Goal: Entertainment & Leisure: Consume media (video, audio)

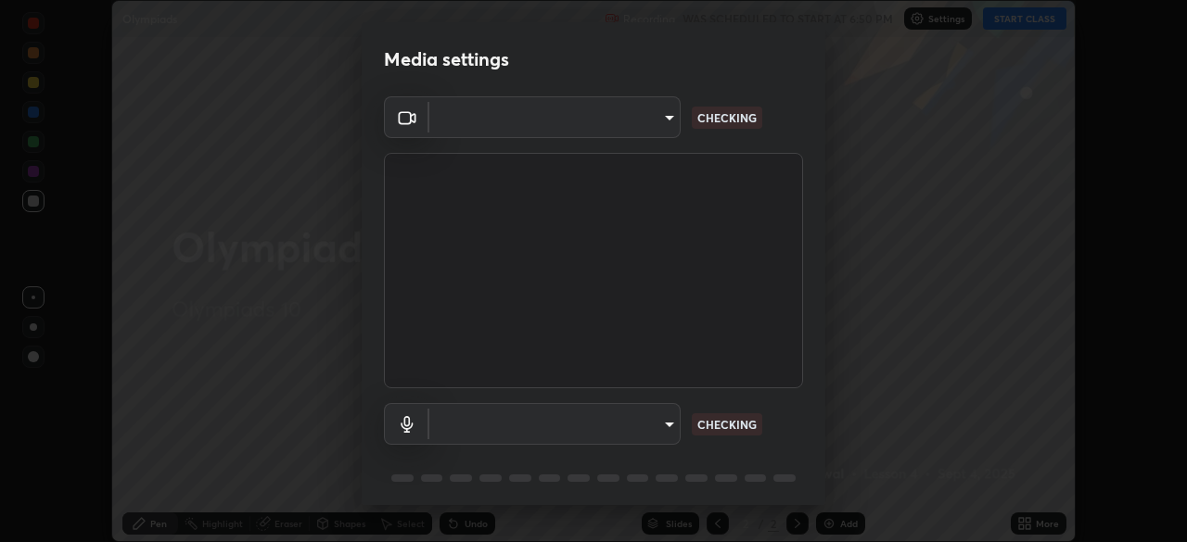
scroll to position [66, 0]
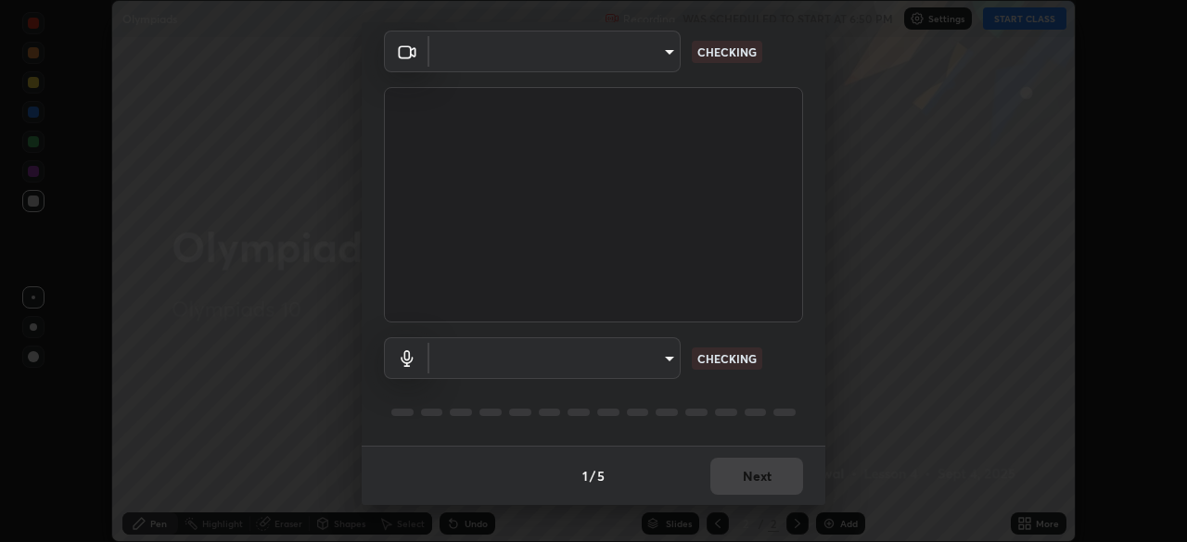
type input "5402053dac797fbd6203b9055fefd71c8703e877445e1219393e3e645ba4b0f2"
type input "default"
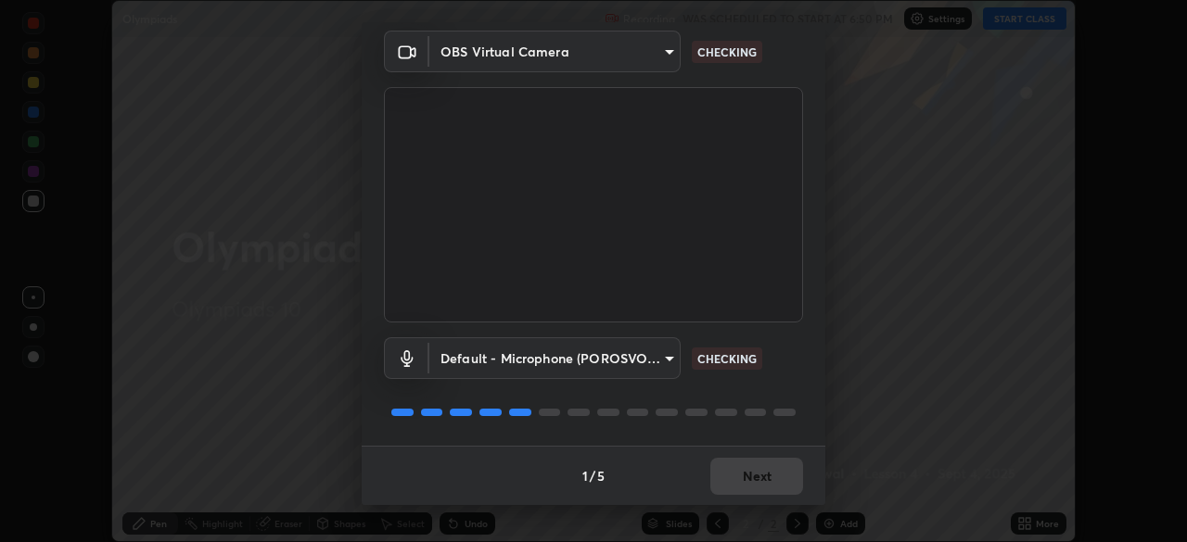
click at [743, 473] on div "1 / 5 Next" at bounding box center [594, 475] width 464 height 59
click at [746, 468] on div "1 / 5 Next" at bounding box center [594, 475] width 464 height 59
click at [744, 474] on div "1 / 5 Next" at bounding box center [594, 475] width 464 height 59
click at [741, 473] on div "1 / 5 Next" at bounding box center [594, 475] width 464 height 59
click at [738, 465] on div "1 / 5 Next" at bounding box center [594, 475] width 464 height 59
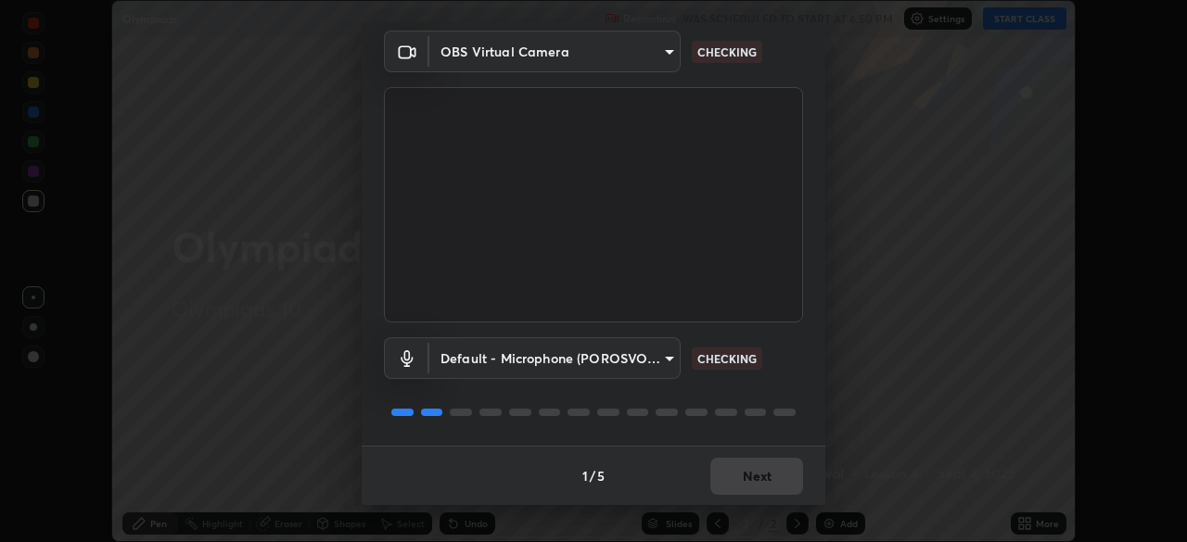
click at [733, 468] on div "1 / 5 Next" at bounding box center [594, 475] width 464 height 59
click at [731, 465] on div "1 / 5 Next" at bounding box center [594, 475] width 464 height 59
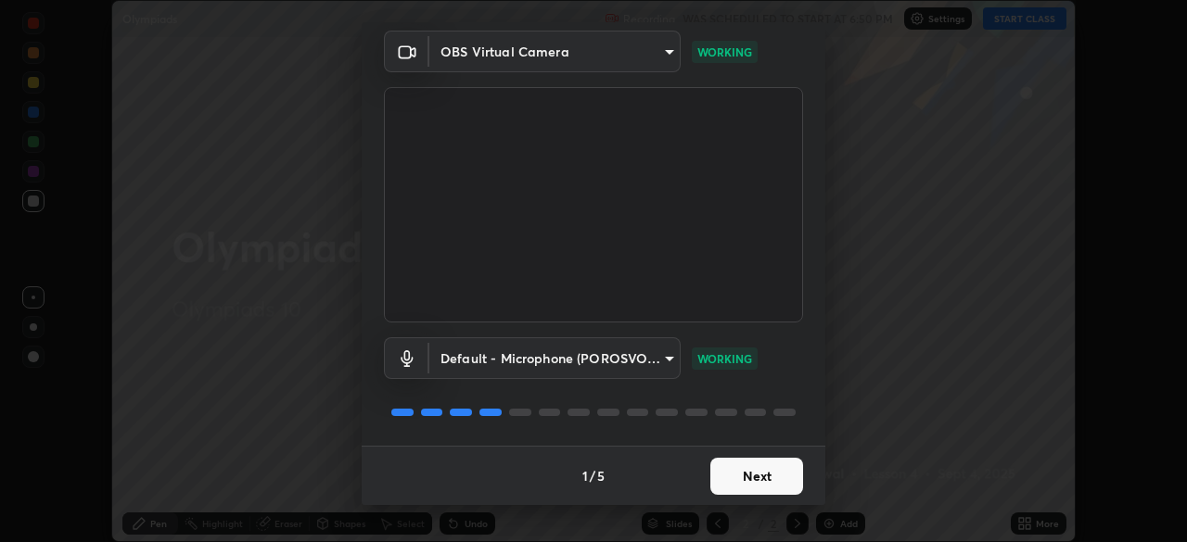
click at [728, 465] on button "Next" at bounding box center [756, 476] width 93 height 37
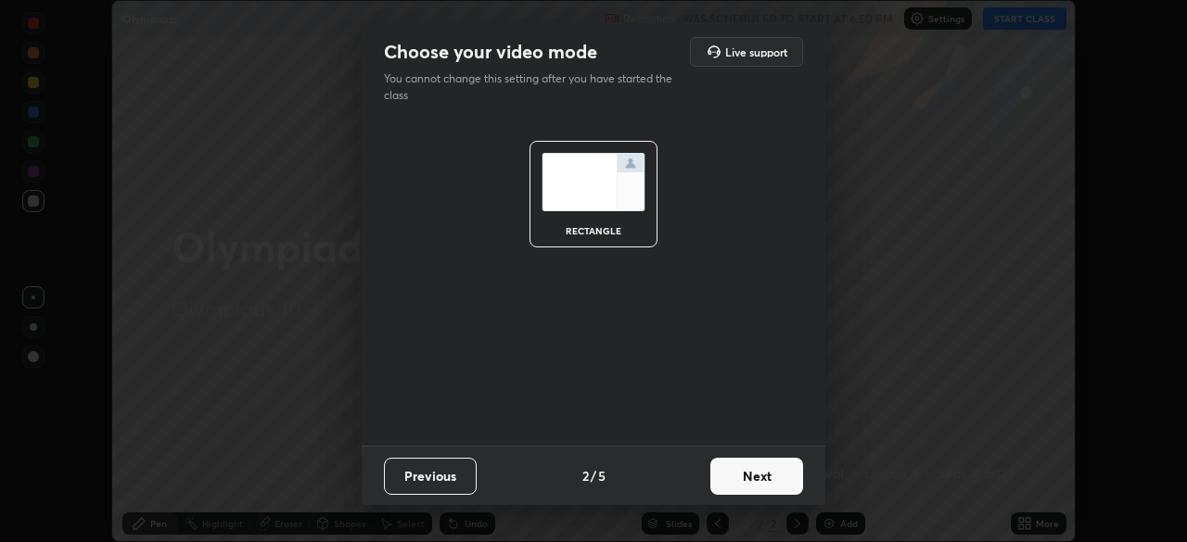
scroll to position [0, 0]
click at [731, 462] on button "Next" at bounding box center [756, 476] width 93 height 37
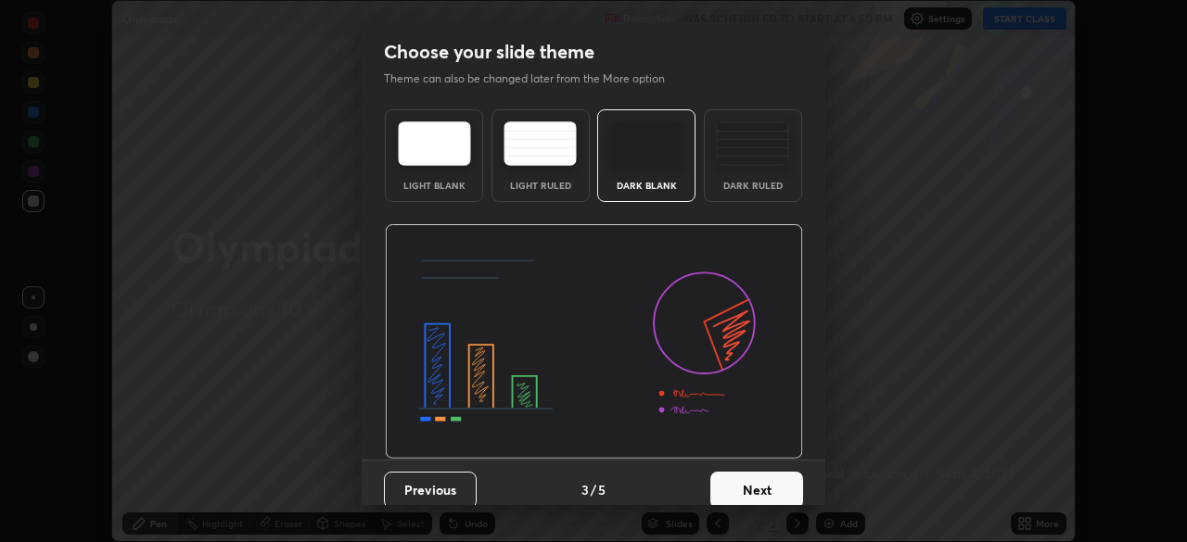
click at [733, 472] on button "Next" at bounding box center [756, 490] width 93 height 37
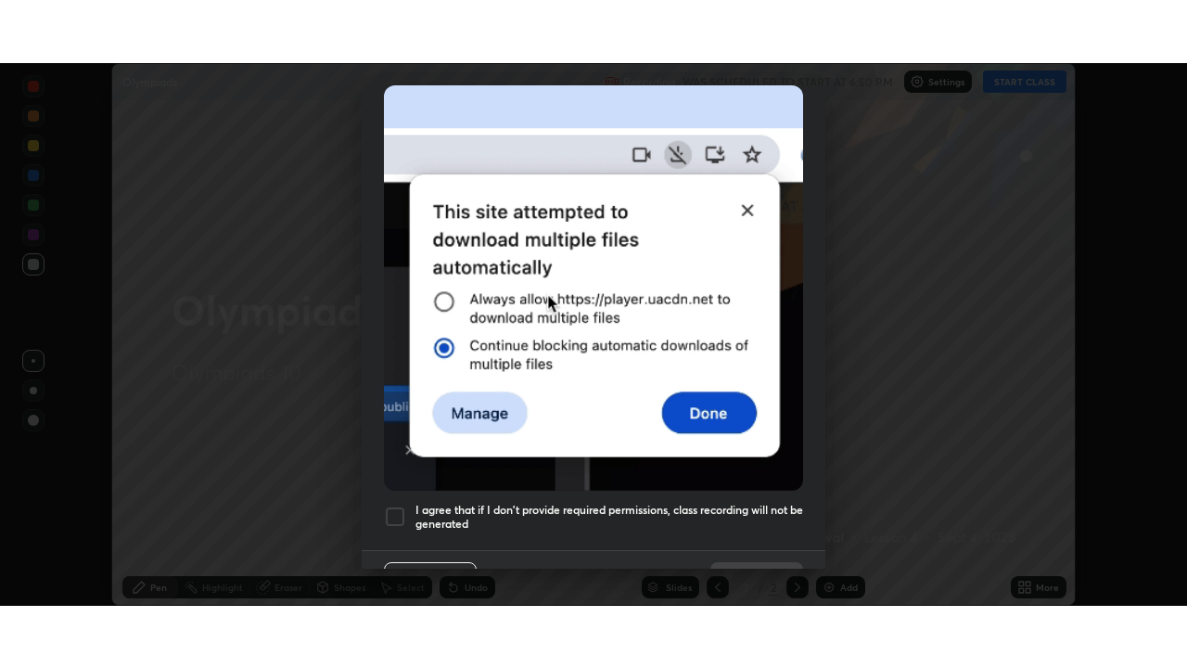
scroll to position [426, 0]
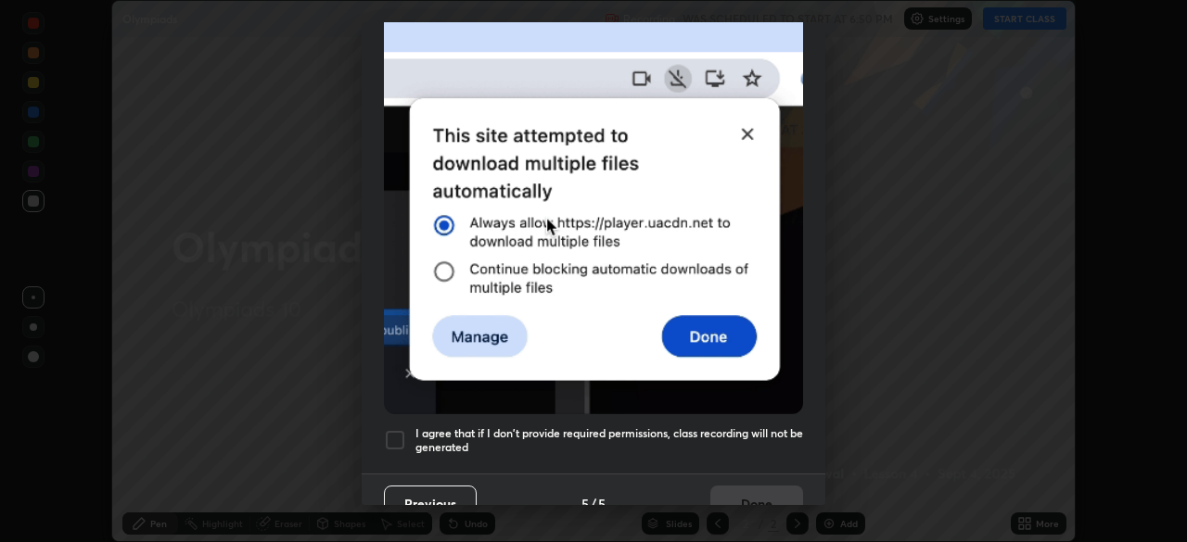
click at [480, 433] on h5 "I agree that if I don't provide required permissions, class recording will not …" at bounding box center [609, 441] width 388 height 29
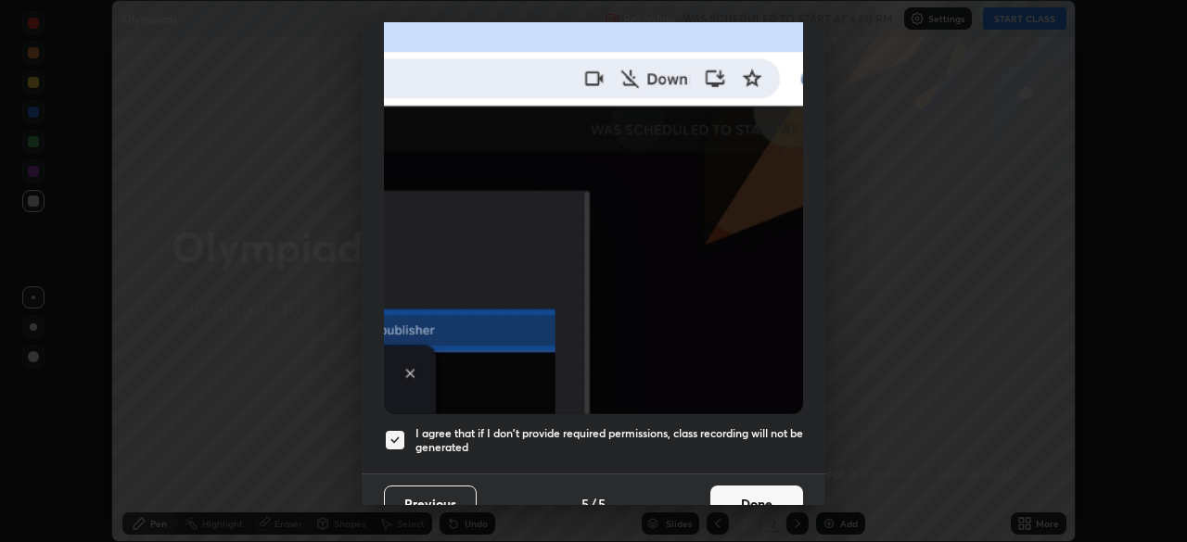
click at [718, 486] on button "Done" at bounding box center [756, 504] width 93 height 37
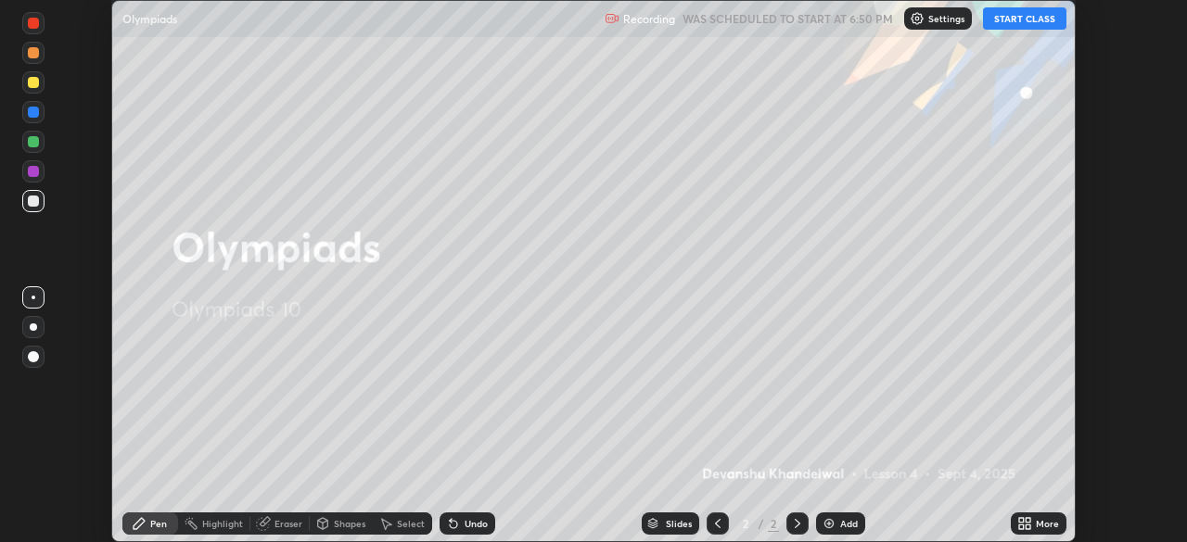
click at [1018, 19] on button "START CLASS" at bounding box center [1024, 18] width 83 height 22
click at [1021, 521] on icon at bounding box center [1021, 520] width 5 height 5
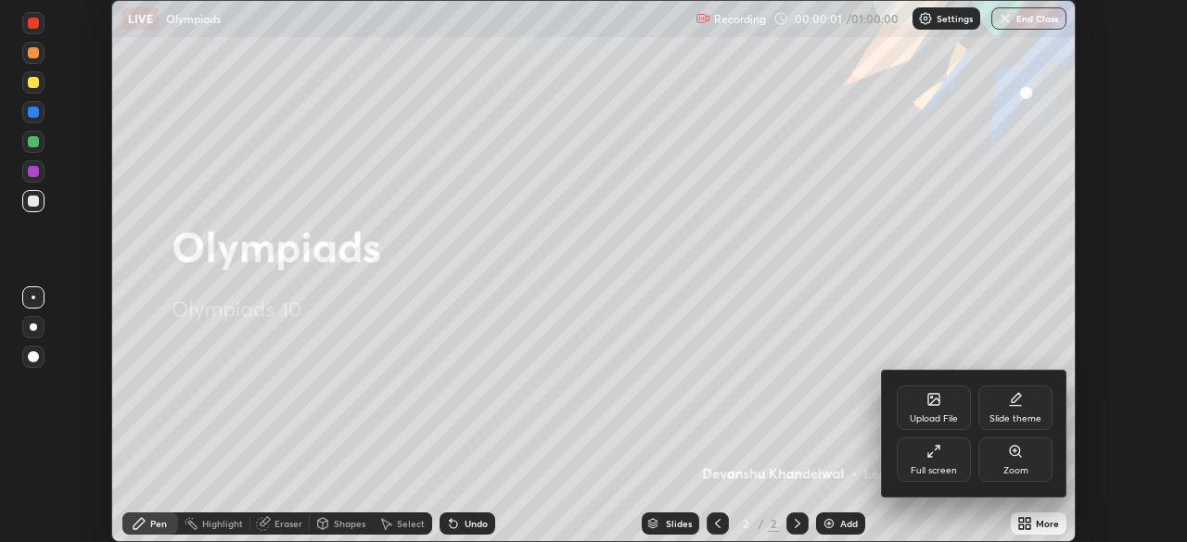
click at [914, 469] on div "Full screen" at bounding box center [934, 470] width 46 height 9
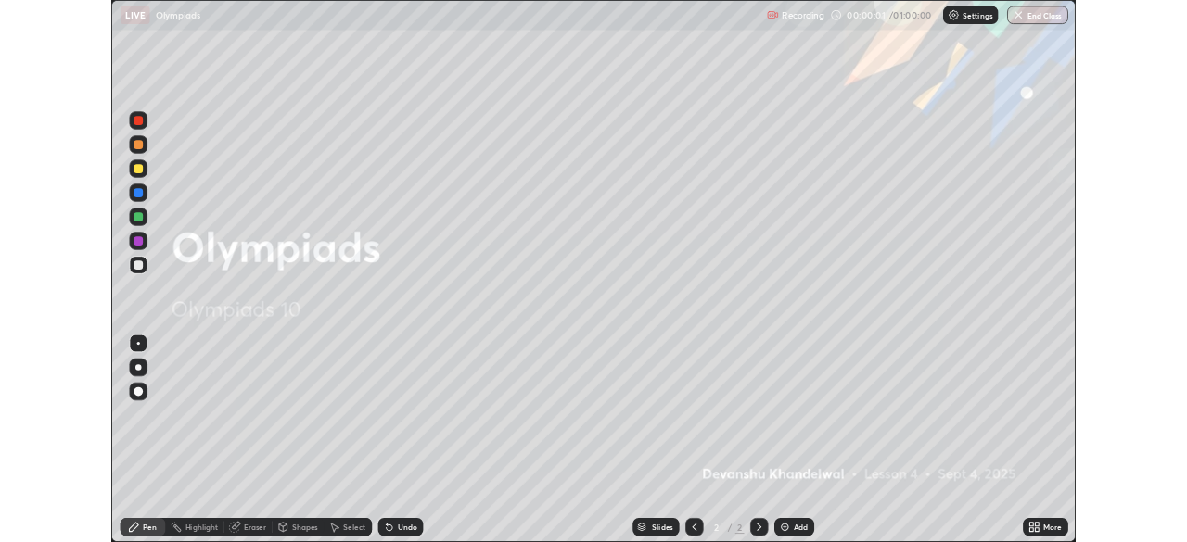
scroll to position [668, 1187]
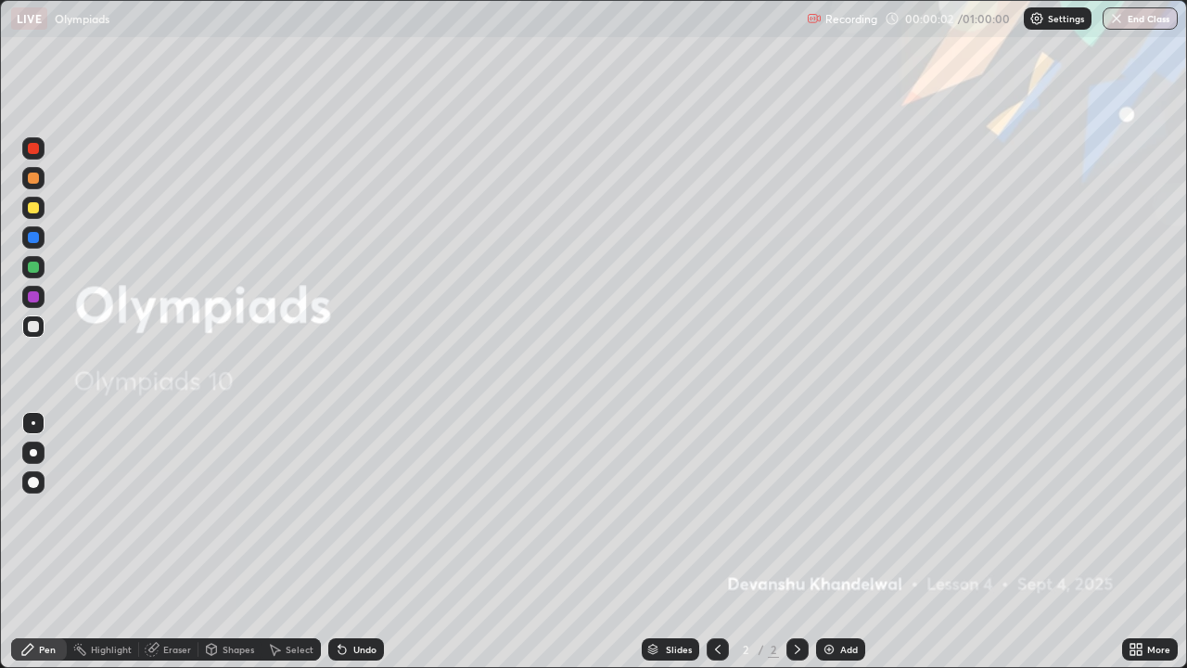
click at [793, 542] on icon at bounding box center [797, 649] width 15 height 15
click at [840, 542] on div "Add" at bounding box center [849, 648] width 18 height 9
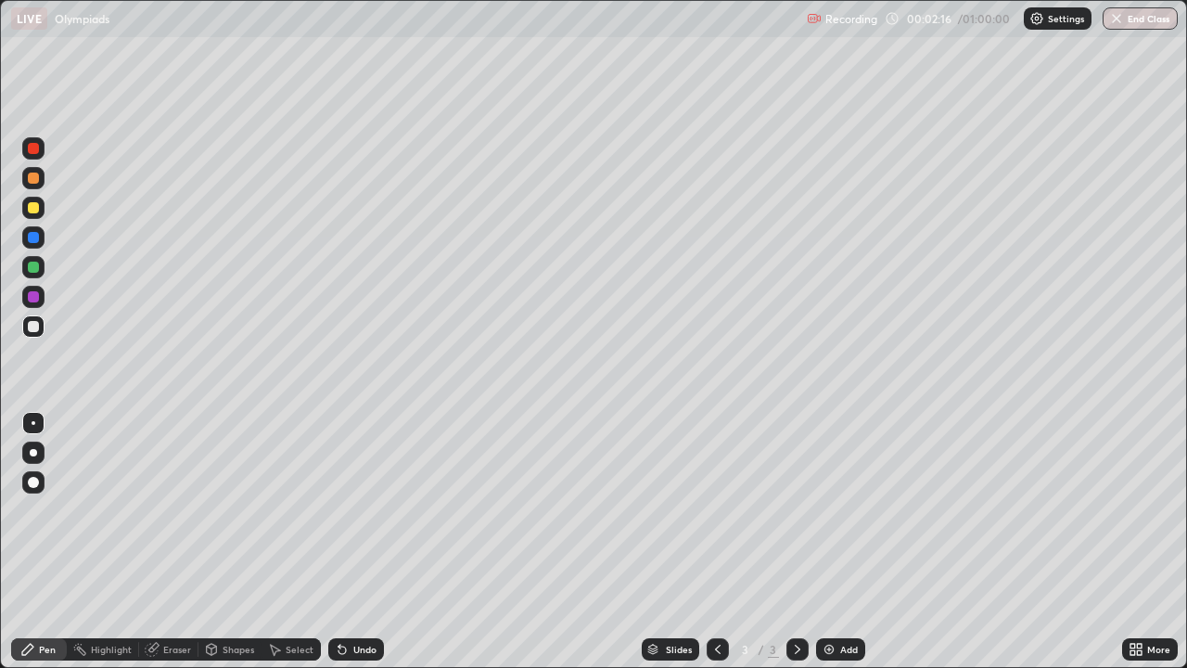
click at [346, 542] on icon at bounding box center [342, 649] width 15 height 15
click at [822, 542] on img at bounding box center [829, 649] width 15 height 15
click at [715, 542] on icon at bounding box center [717, 649] width 15 height 15
click at [823, 542] on img at bounding box center [829, 649] width 15 height 15
click at [794, 542] on div at bounding box center [797, 649] width 22 height 22
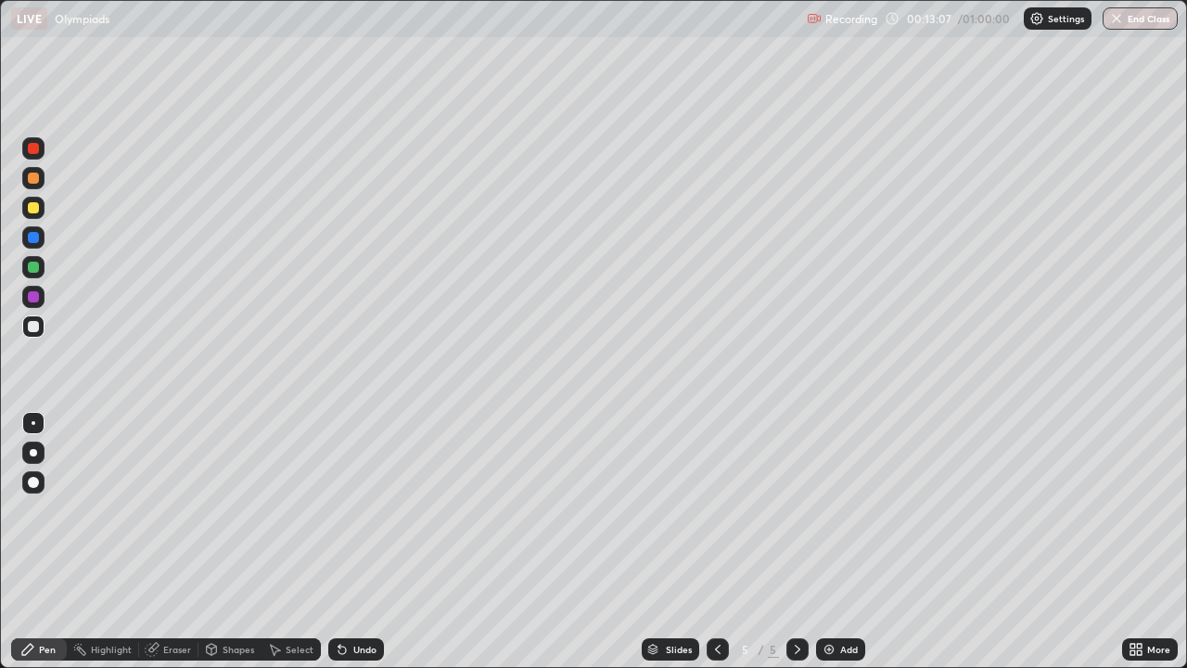
click at [828, 542] on div "Add" at bounding box center [840, 649] width 49 height 22
click at [229, 542] on div "Shapes" at bounding box center [239, 648] width 32 height 9
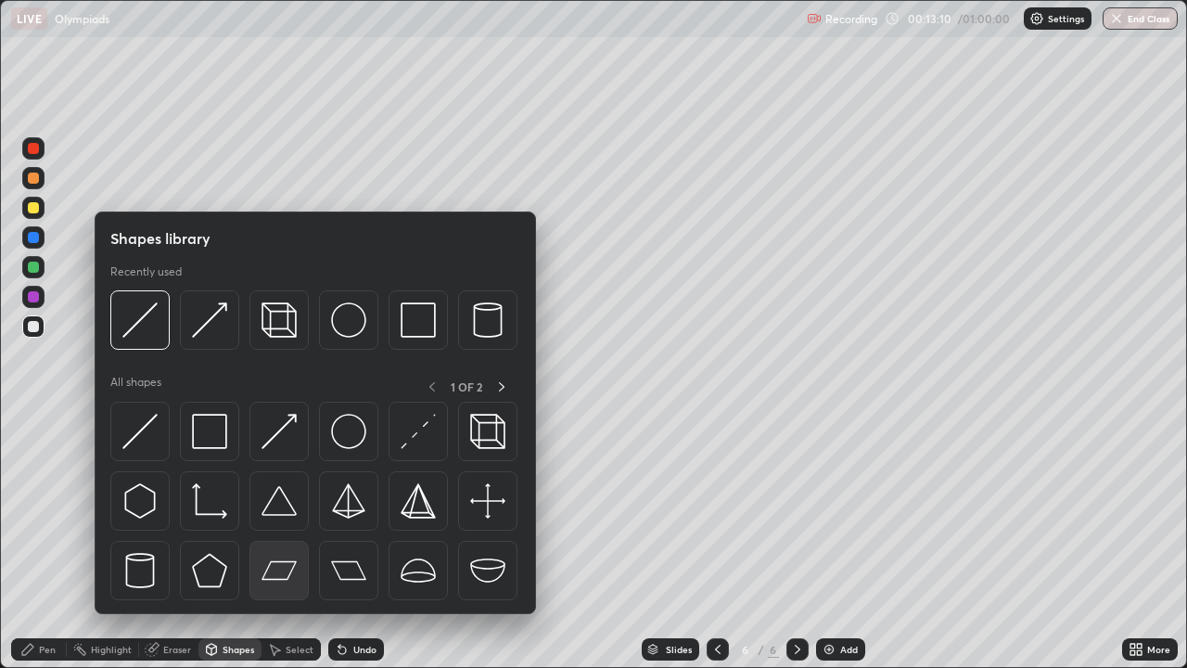
click at [289, 542] on img at bounding box center [278, 570] width 35 height 35
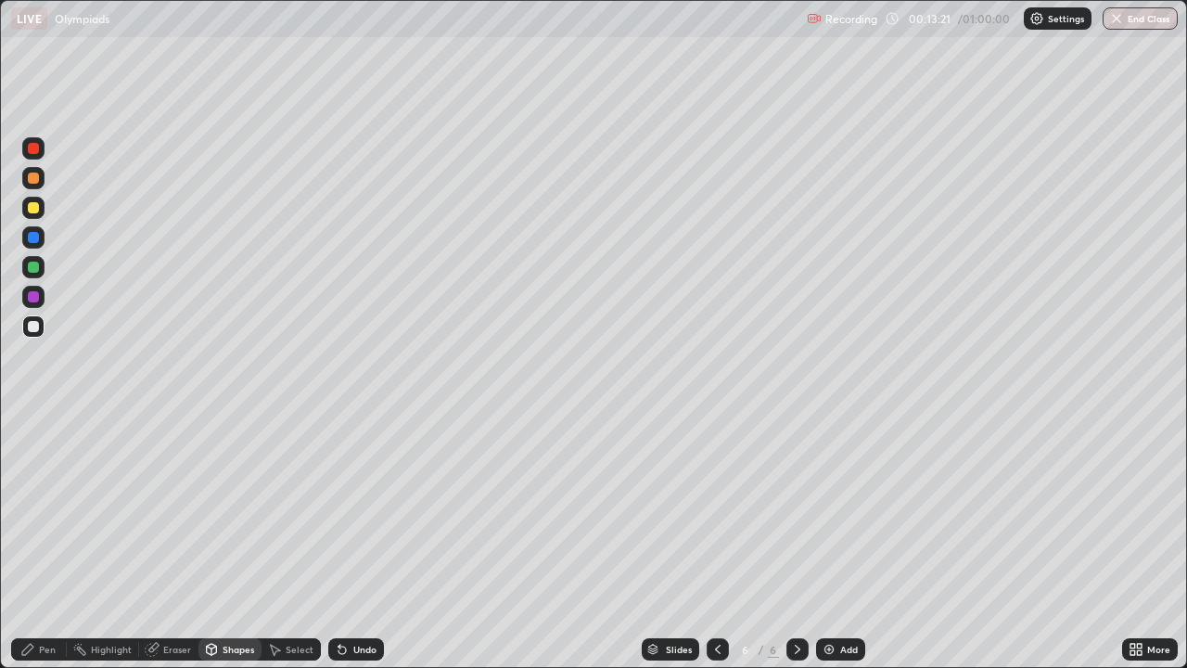
click at [39, 542] on div "Pen" at bounding box center [39, 649] width 56 height 22
click at [707, 542] on div at bounding box center [718, 649] width 22 height 22
click at [786, 542] on div at bounding box center [797, 649] width 22 height 22
click at [822, 542] on img at bounding box center [829, 649] width 15 height 15
click at [716, 542] on icon at bounding box center [717, 649] width 15 height 15
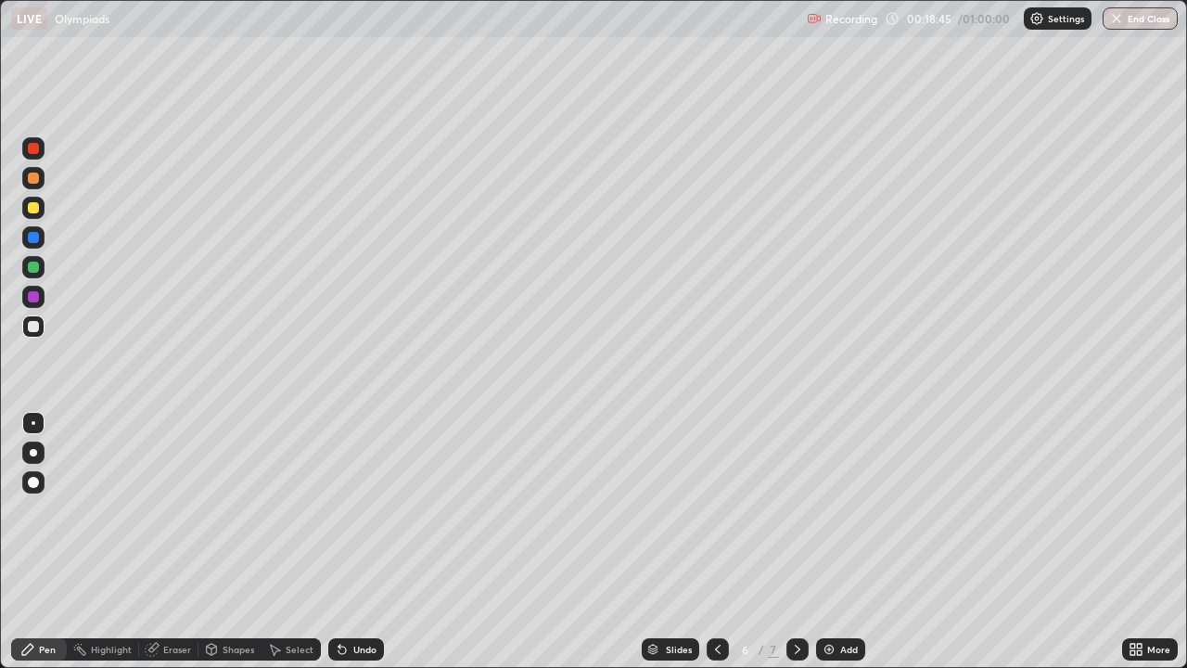
click at [711, 542] on div at bounding box center [718, 649] width 22 height 37
click at [709, 542] on div at bounding box center [718, 649] width 22 height 22
click at [788, 542] on div at bounding box center [797, 649] width 22 height 22
click at [790, 542] on icon at bounding box center [797, 649] width 15 height 15
click at [827, 542] on div "Add" at bounding box center [840, 649] width 49 height 22
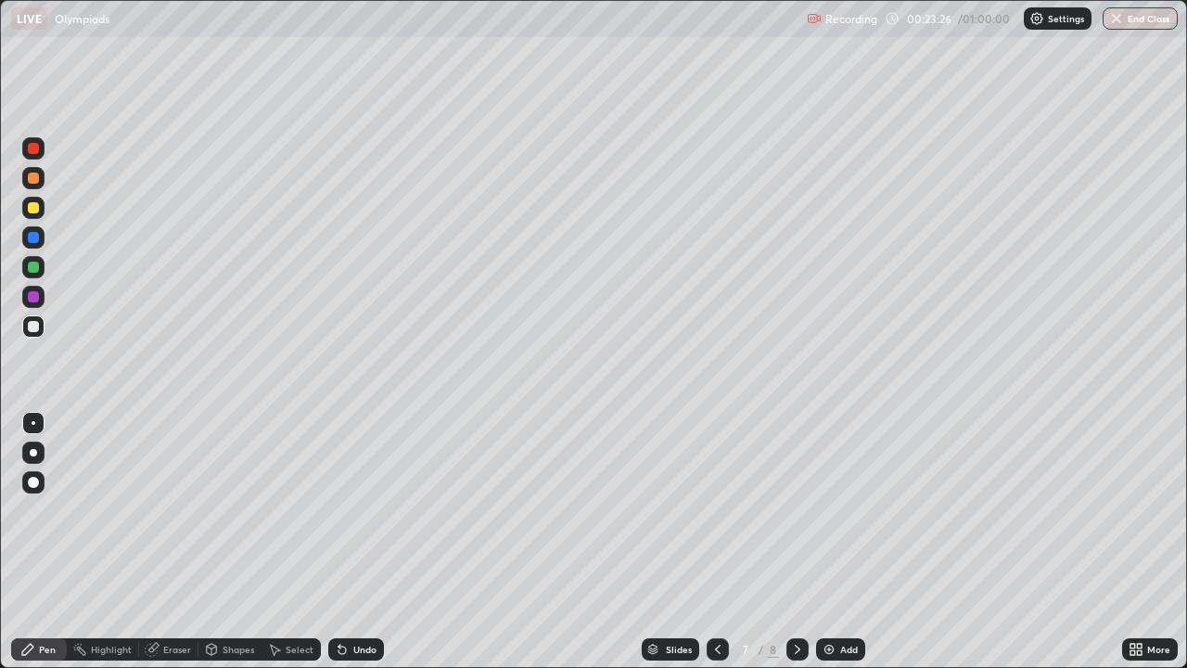
click at [716, 542] on icon at bounding box center [717, 649] width 15 height 15
click at [796, 542] on icon at bounding box center [797, 649] width 15 height 15
click at [802, 542] on icon at bounding box center [797, 649] width 15 height 15
click at [359, 542] on div "Undo" at bounding box center [364, 648] width 23 height 9
click at [366, 542] on div "Undo" at bounding box center [364, 648] width 23 height 9
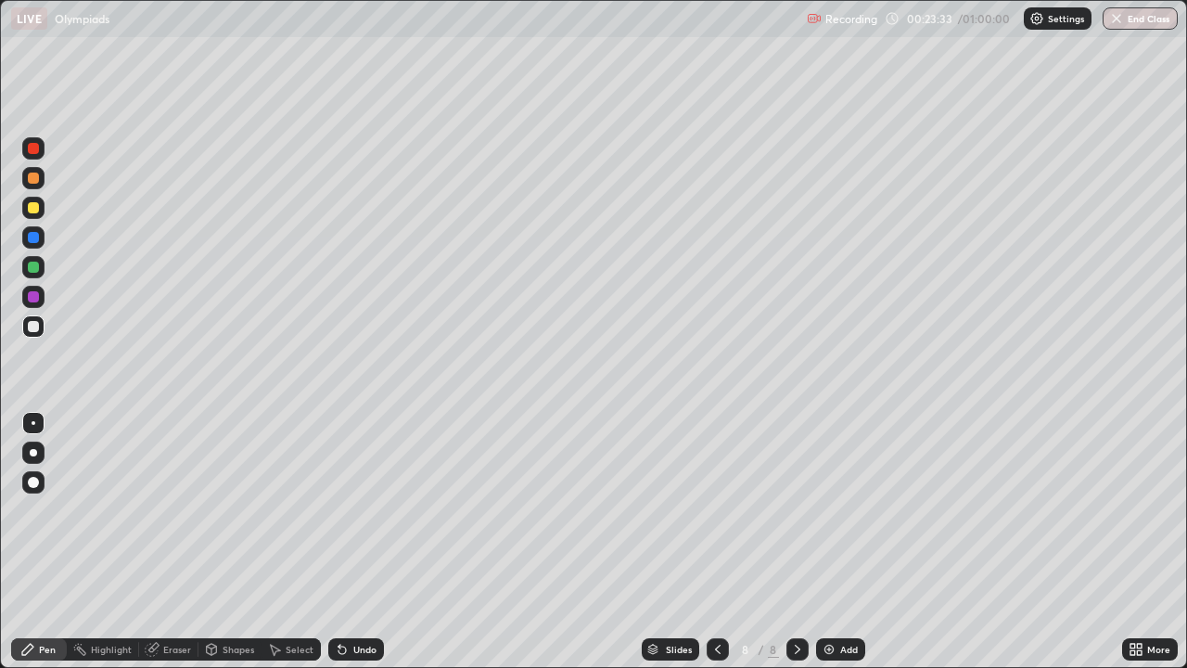
click at [358, 542] on div "Undo" at bounding box center [364, 648] width 23 height 9
click at [707, 542] on div at bounding box center [718, 649] width 22 height 22
click at [793, 542] on icon at bounding box center [797, 649] width 15 height 15
click at [713, 542] on icon at bounding box center [717, 649] width 15 height 15
click at [719, 542] on div at bounding box center [718, 649] width 22 height 22
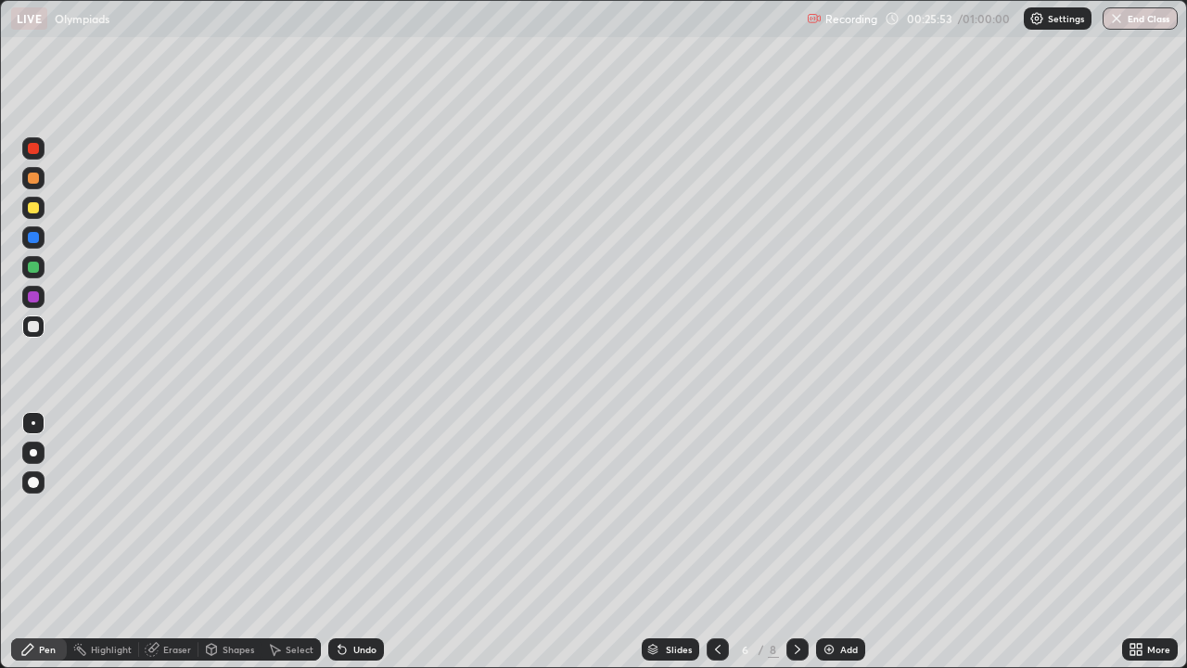
click at [796, 542] on icon at bounding box center [797, 649] width 15 height 15
click at [794, 542] on icon at bounding box center [797, 649] width 15 height 15
click at [818, 542] on div "Add" at bounding box center [840, 649] width 49 height 22
click at [35, 246] on div at bounding box center [33, 237] width 22 height 22
click at [31, 300] on div at bounding box center [33, 296] width 11 height 11
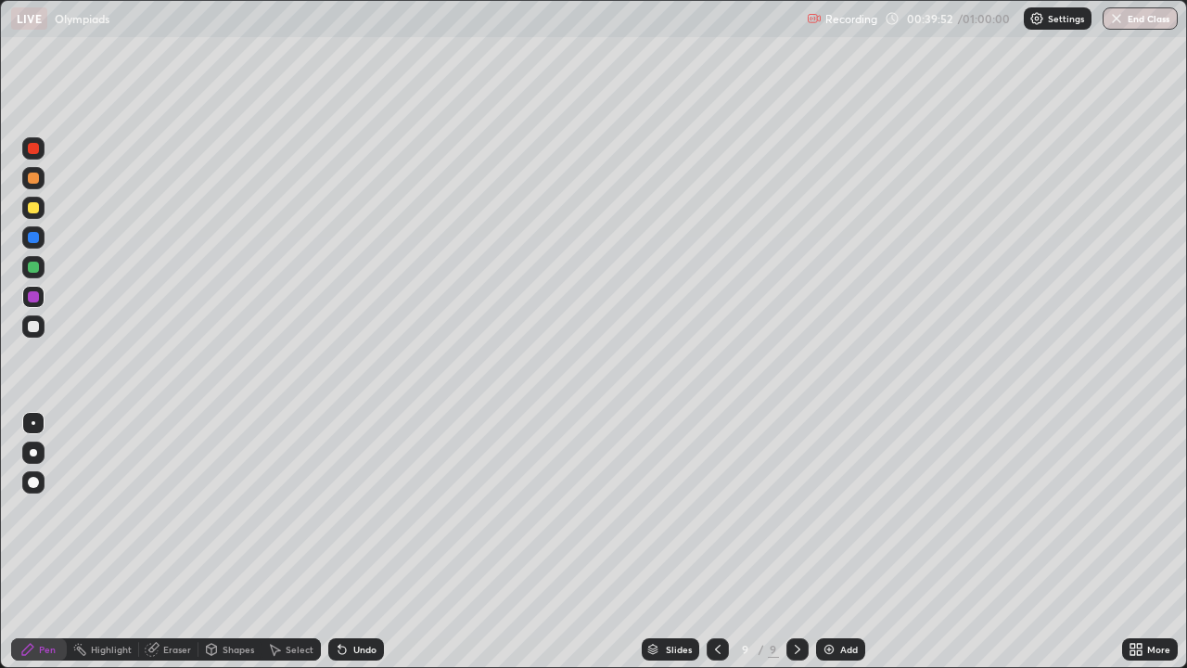
click at [822, 542] on img at bounding box center [829, 649] width 15 height 15
click at [713, 542] on icon at bounding box center [716, 649] width 15 height 15
click at [796, 542] on icon at bounding box center [797, 649] width 15 height 15
click at [373, 542] on div "Undo" at bounding box center [356, 649] width 56 height 22
click at [363, 542] on div "Undo" at bounding box center [364, 648] width 23 height 9
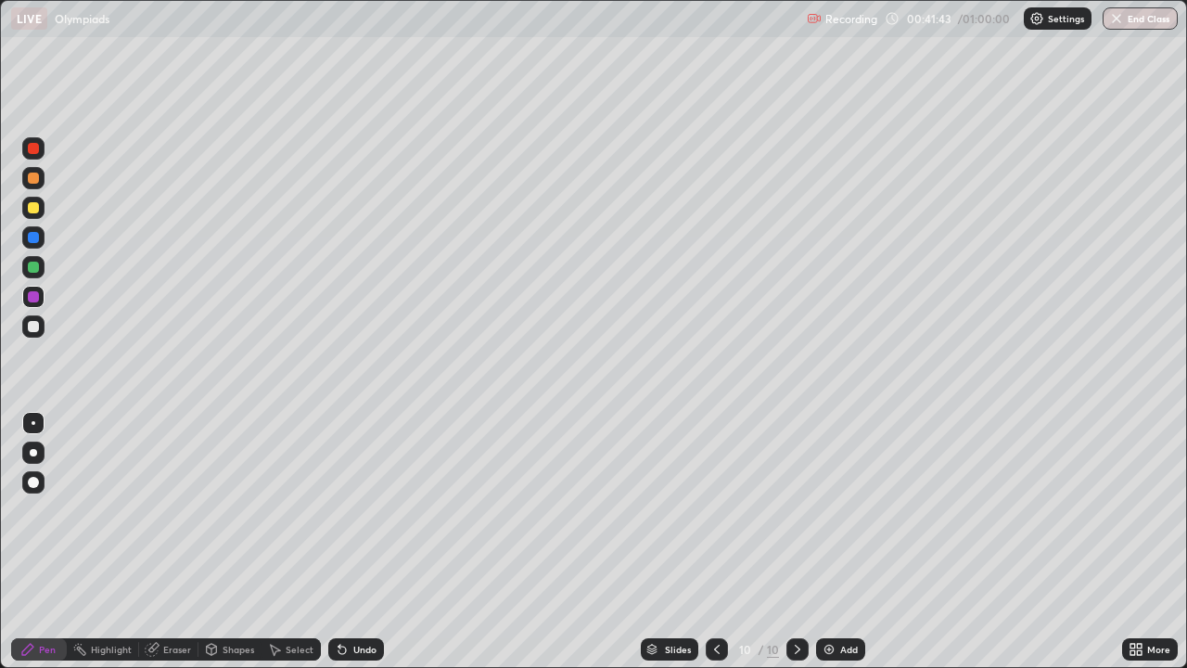
click at [363, 542] on div "Undo" at bounding box center [364, 648] width 23 height 9
click at [239, 542] on div "Shapes" at bounding box center [239, 648] width 32 height 9
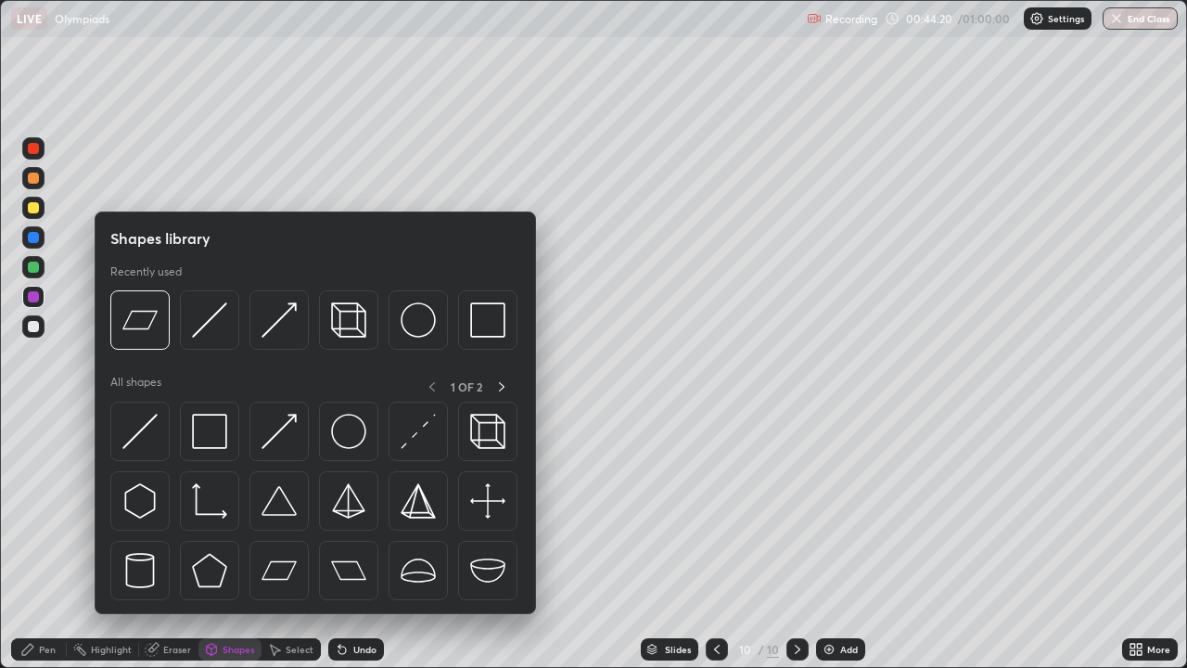
click at [147, 542] on icon at bounding box center [152, 650] width 12 height 12
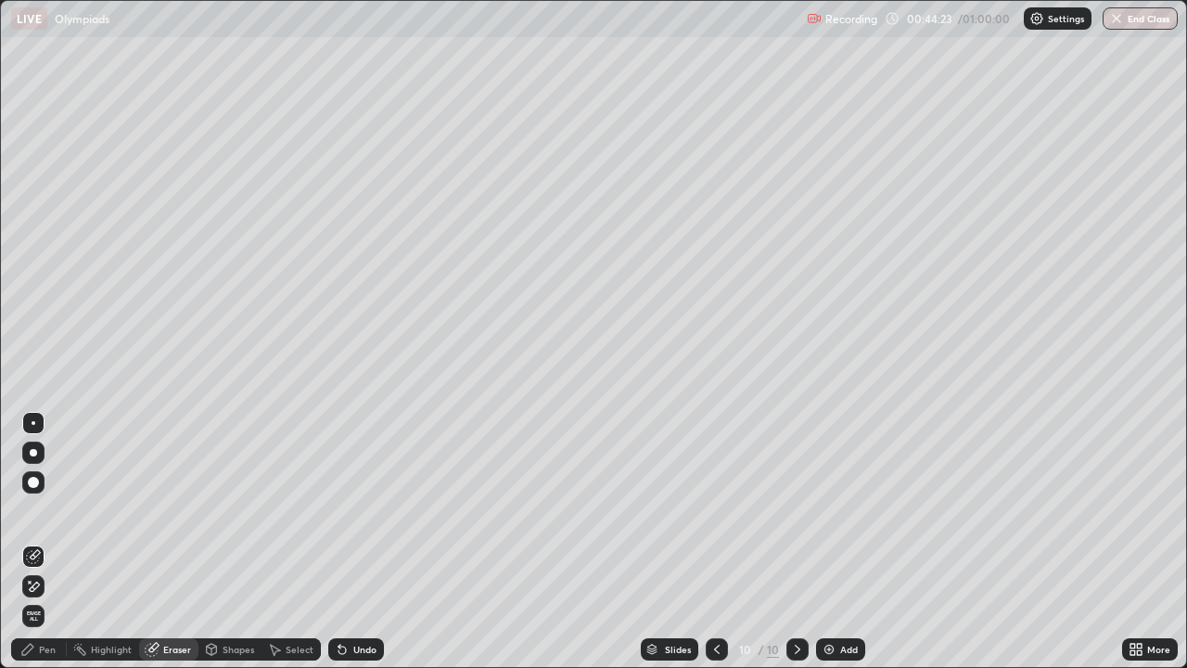
click at [21, 542] on div "Pen" at bounding box center [39, 649] width 56 height 22
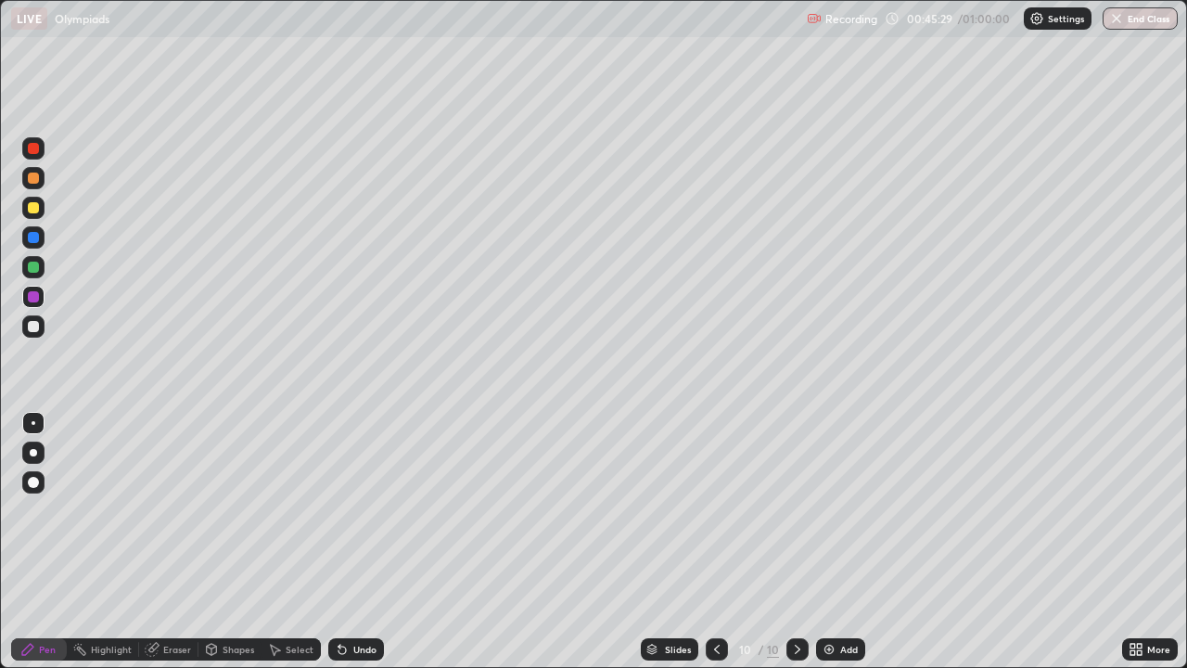
click at [829, 542] on img at bounding box center [829, 649] width 15 height 15
click at [709, 542] on div at bounding box center [718, 649] width 22 height 22
click at [827, 542] on img at bounding box center [829, 649] width 15 height 15
click at [32, 322] on div at bounding box center [33, 326] width 11 height 11
click at [338, 542] on icon at bounding box center [341, 649] width 7 height 7
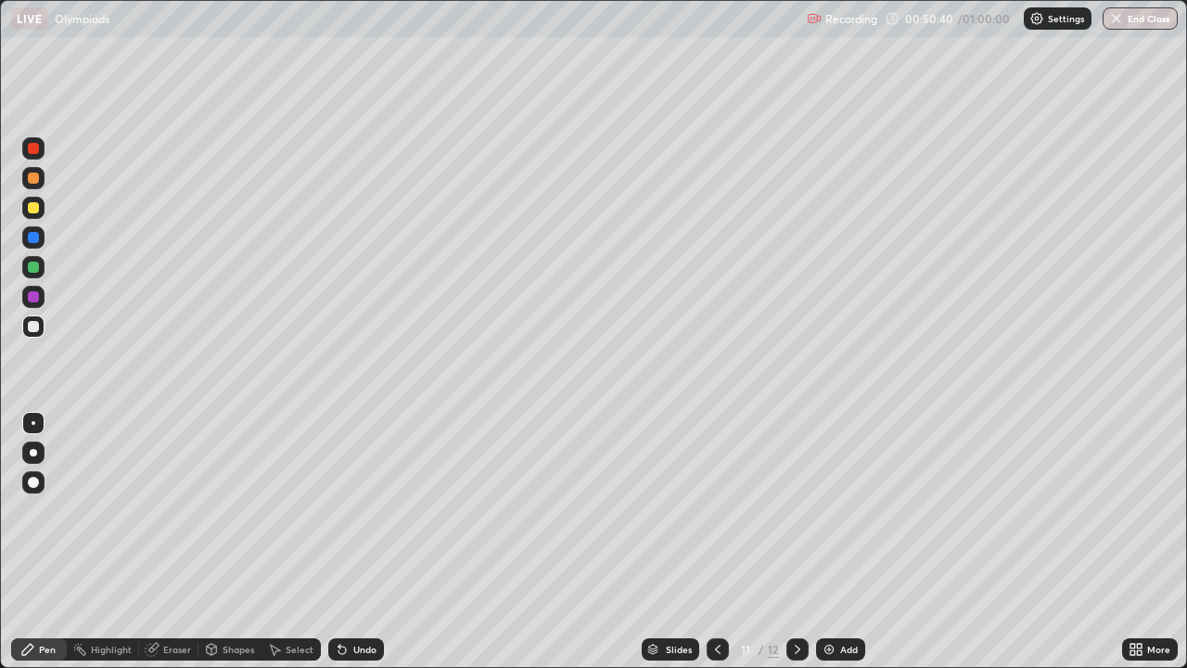
click at [350, 542] on div "Undo" at bounding box center [356, 649] width 56 height 22
click at [795, 542] on div at bounding box center [797, 649] width 22 height 22
click at [793, 542] on icon at bounding box center [797, 649] width 15 height 15
click at [42, 463] on div at bounding box center [33, 453] width 22 height 30
click at [42, 430] on div at bounding box center [33, 423] width 22 height 22
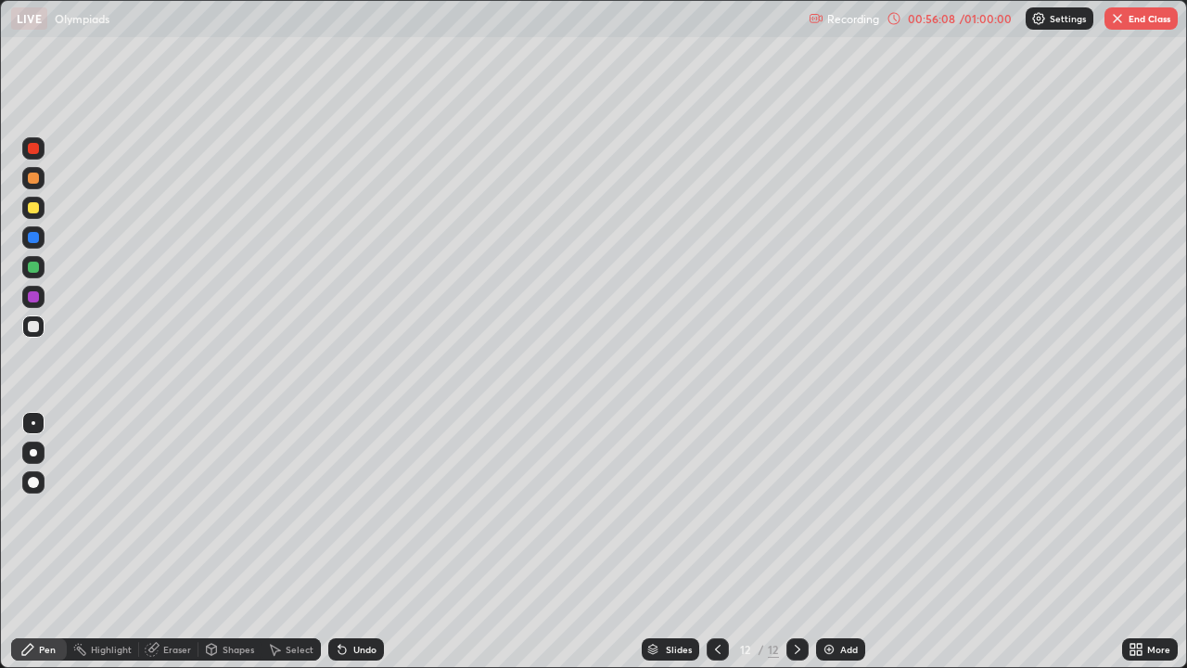
click at [827, 542] on img at bounding box center [829, 649] width 15 height 15
click at [353, 542] on div "Undo" at bounding box center [356, 649] width 56 height 22
click at [339, 542] on div "Undo" at bounding box center [356, 649] width 56 height 22
click at [353, 542] on div "Undo" at bounding box center [364, 648] width 23 height 9
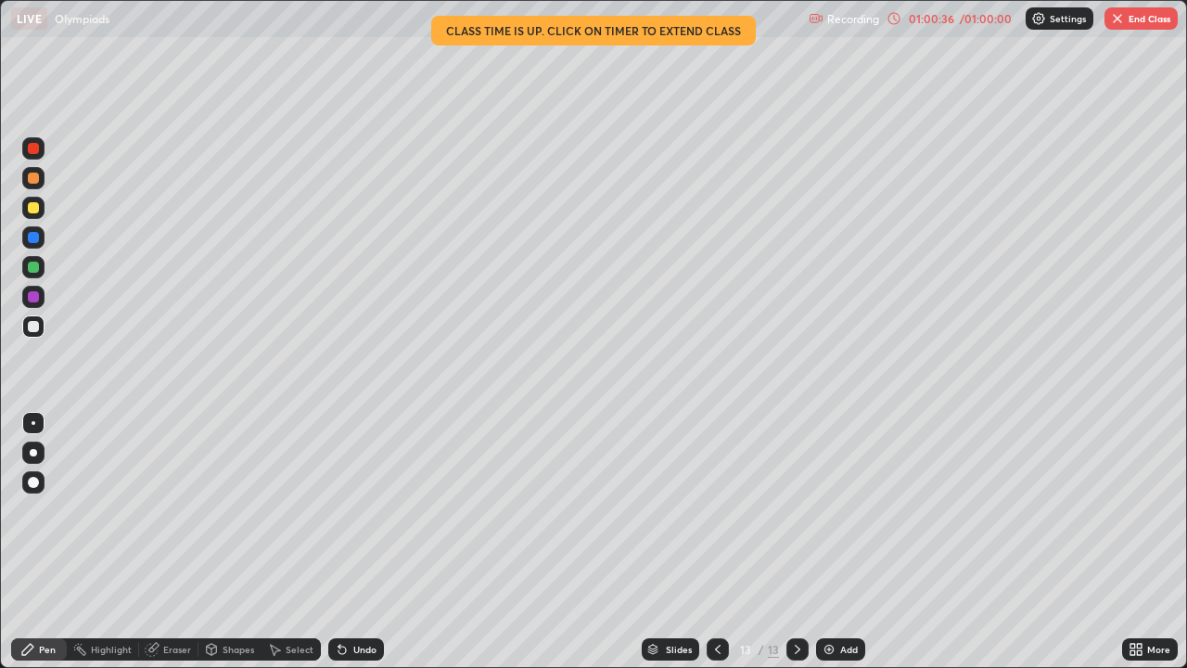
click at [1117, 19] on img "button" at bounding box center [1117, 18] width 15 height 15
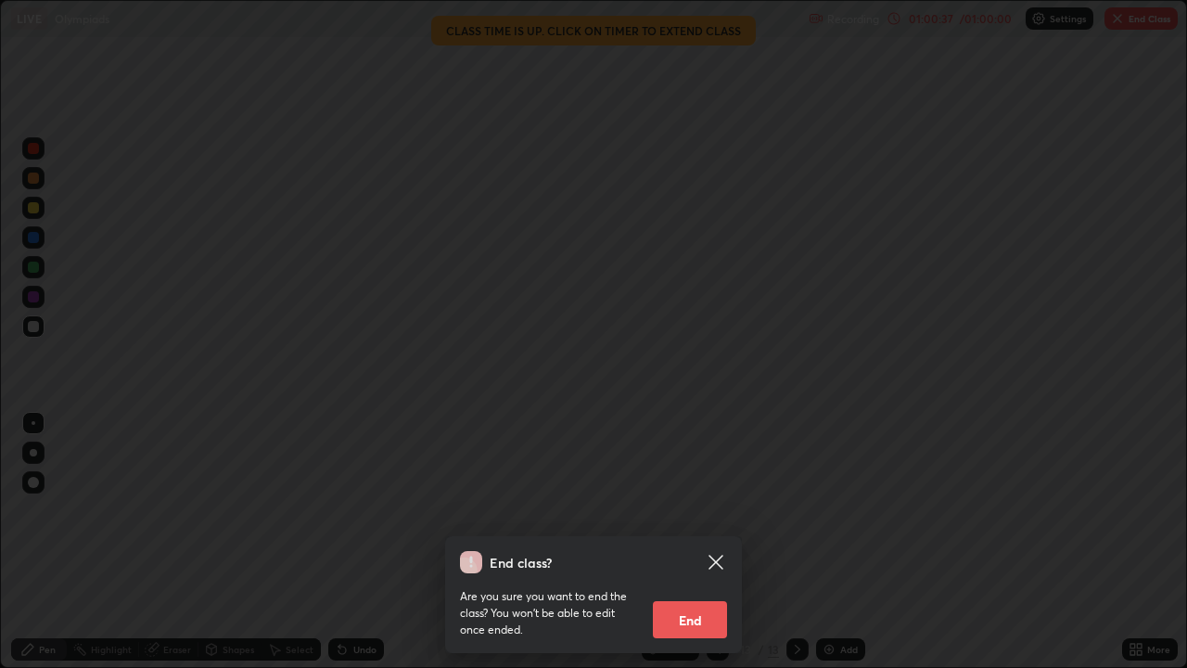
click at [701, 542] on button "End" at bounding box center [690, 619] width 74 height 37
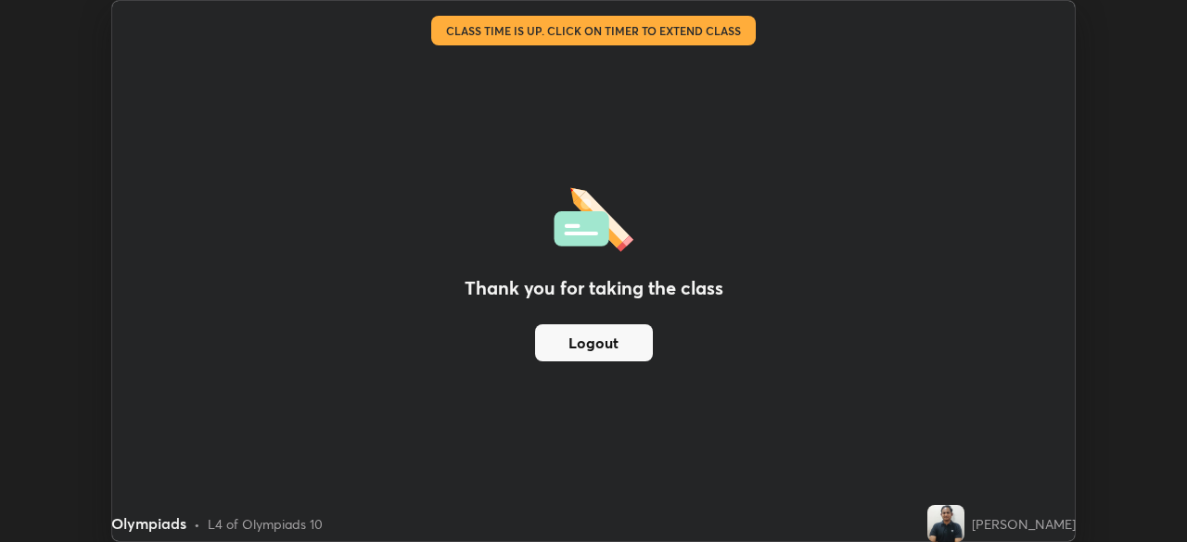
scroll to position [92183, 91538]
